Goal: Find specific page/section

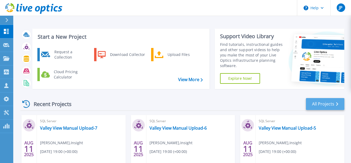
click at [322, 106] on link "All Projects" at bounding box center [325, 104] width 38 height 12
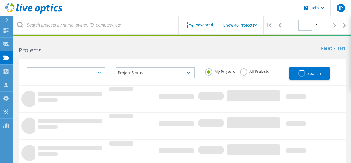
type input "1"
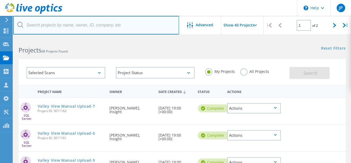
click at [82, 25] on input "text" at bounding box center [96, 25] width 166 height 19
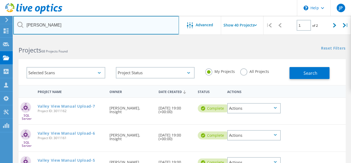
type input "clark"
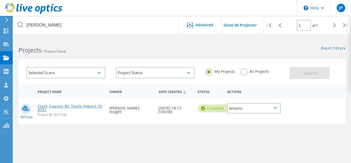
click at [88, 107] on link "Clark County RV Tools Import [DATE]" at bounding box center [71, 108] width 67 height 7
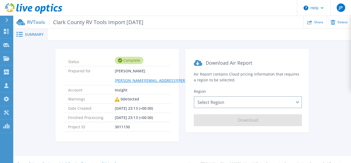
click at [7, 20] on icon at bounding box center [6, 20] width 3 height 4
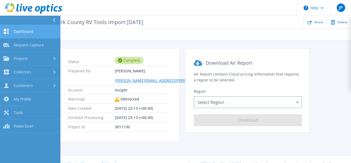
click at [28, 30] on span "Dashboard" at bounding box center [24, 31] width 20 height 5
